Goal: Navigation & Orientation: Find specific page/section

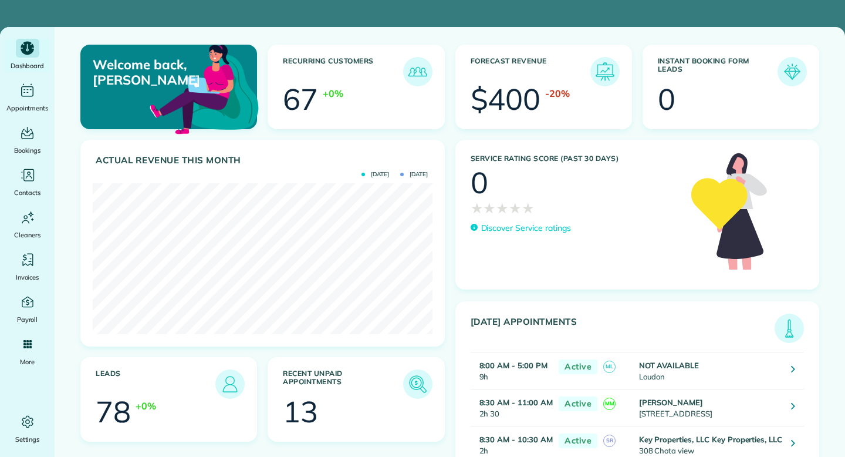
scroll to position [151, 339]
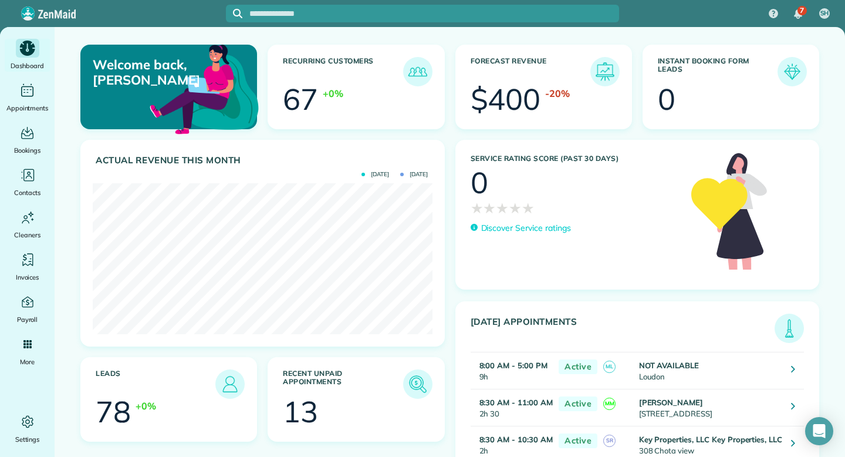
click at [29, 55] on icon "Main" at bounding box center [27, 48] width 15 height 15
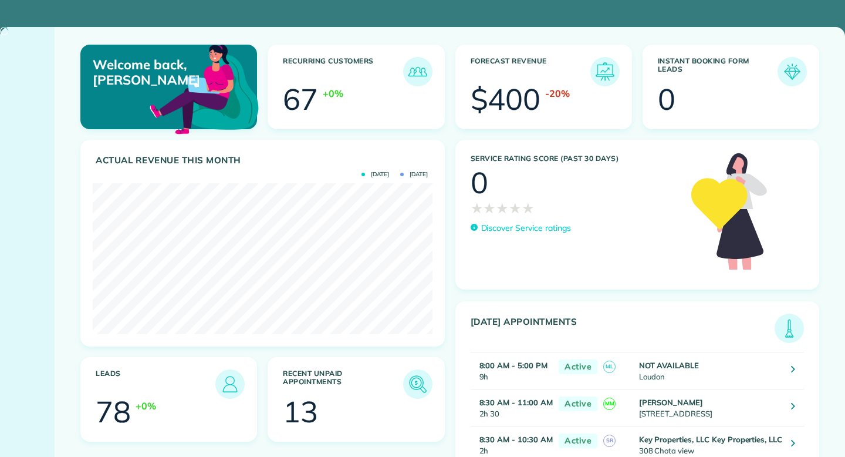
scroll to position [151, 339]
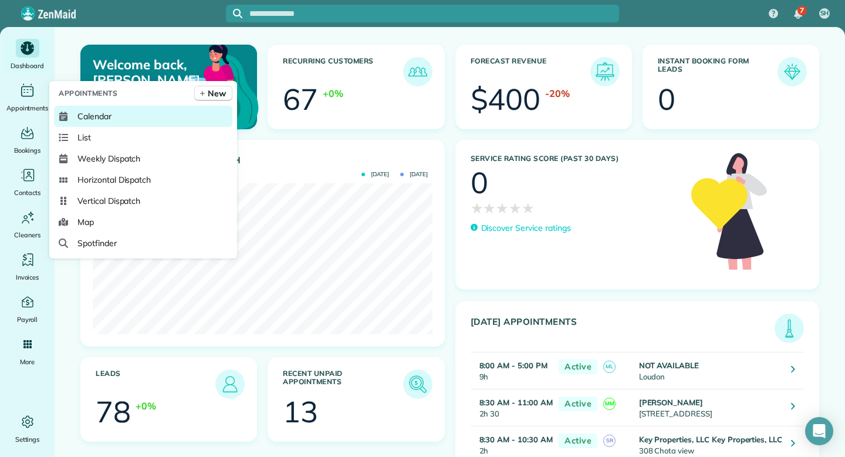
click at [97, 114] on span "Calendar" at bounding box center [94, 116] width 34 height 12
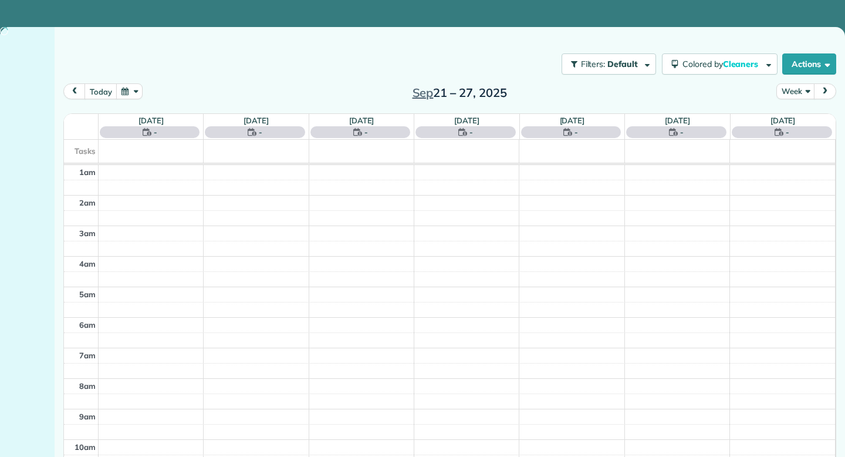
scroll to position [184, 0]
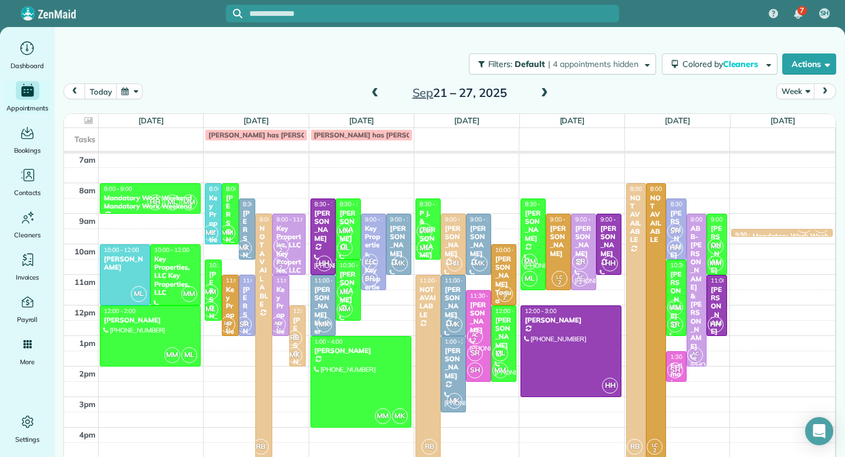
click at [318, 60] on div "Filters: Default | 4 appointments hidden Colored by Cleaners Color by Cleaner C…" at bounding box center [450, 64] width 791 height 39
click at [544, 92] on span at bounding box center [544, 93] width 13 height 11
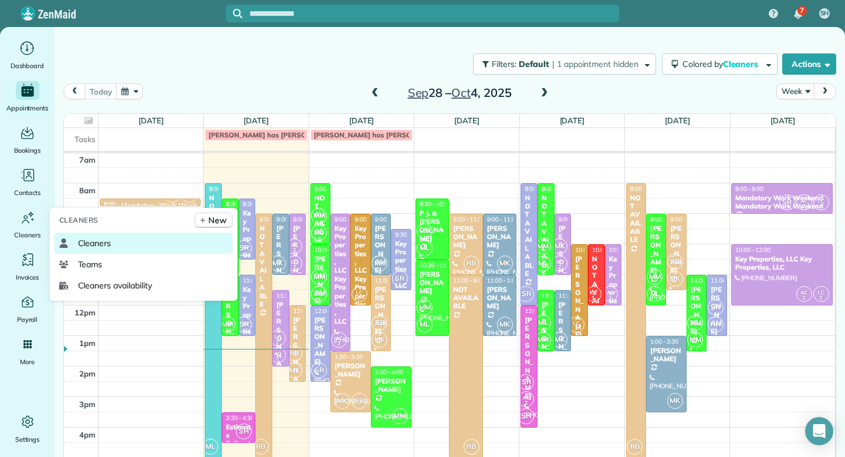
click at [92, 240] on span "Cleaners" at bounding box center [94, 243] width 33 height 12
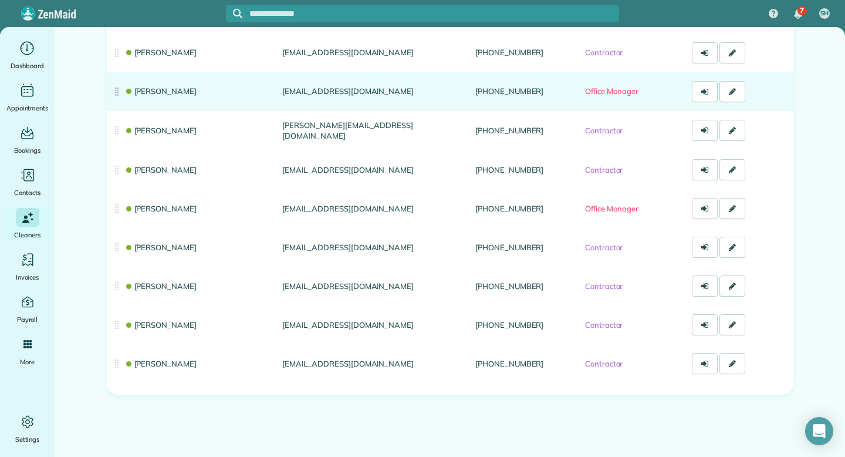
scroll to position [207, 0]
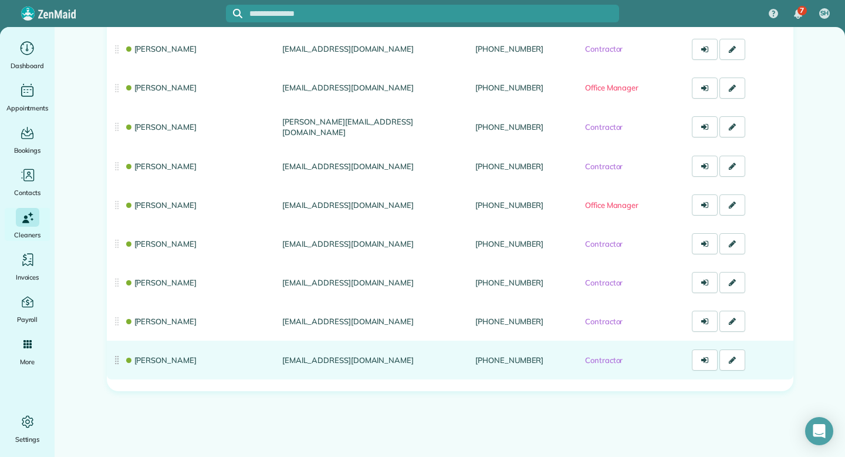
click at [161, 359] on link "[PERSON_NAME]" at bounding box center [160, 359] width 73 height 9
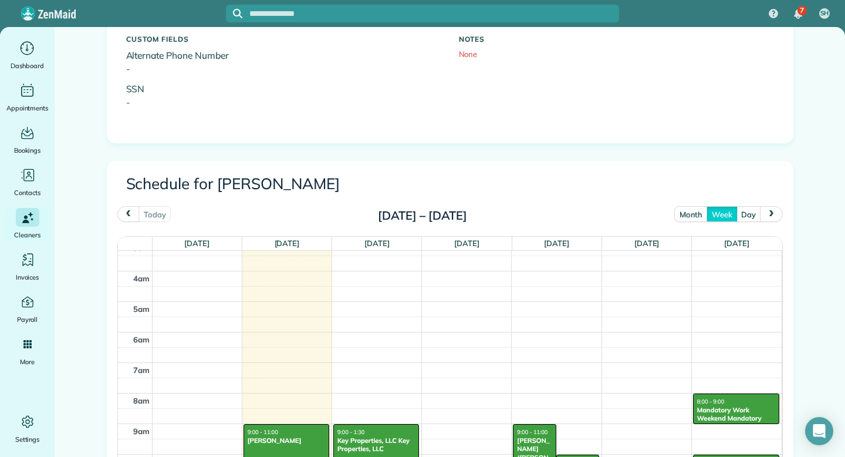
scroll to position [443, 0]
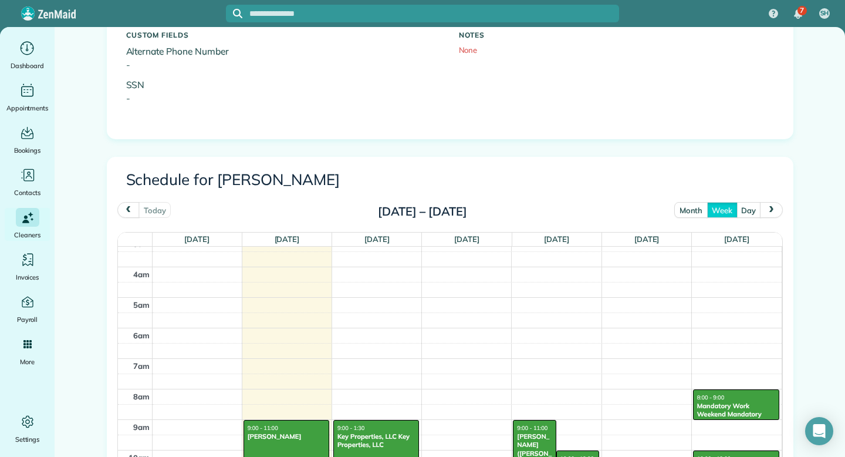
click at [687, 211] on button "month" at bounding box center [691, 210] width 33 height 16
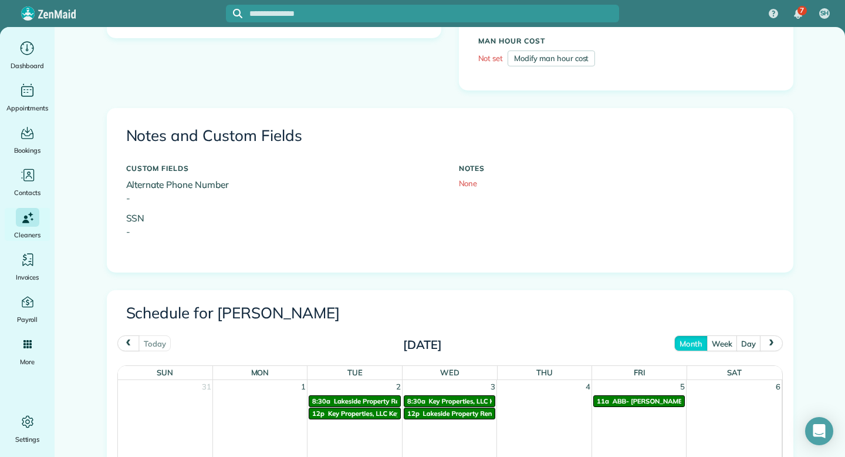
scroll to position [308, 0]
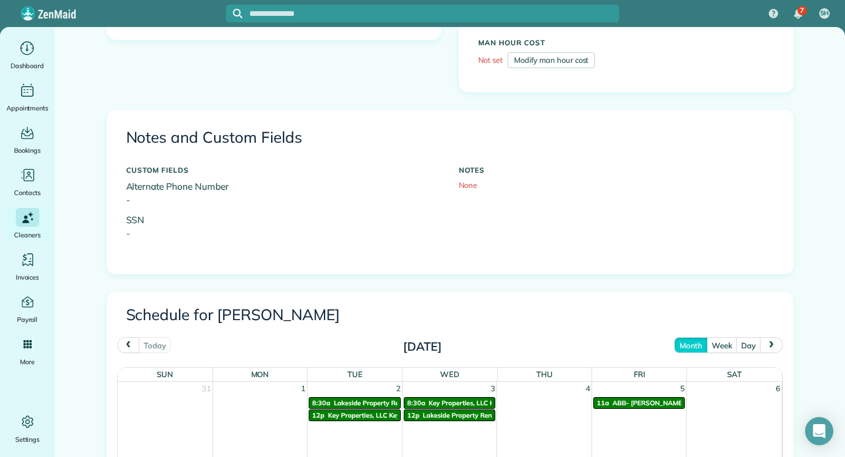
click at [772, 348] on span "next" at bounding box center [771, 345] width 9 height 8
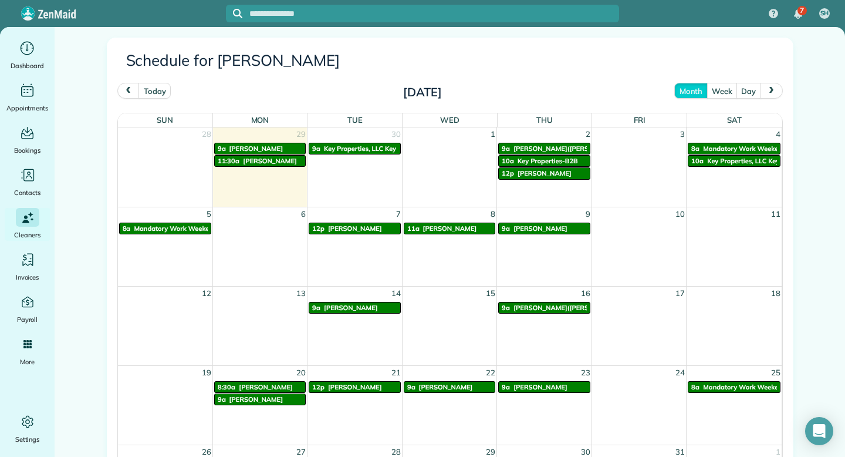
scroll to position [559, 0]
